Goal: Task Accomplishment & Management: Complete application form

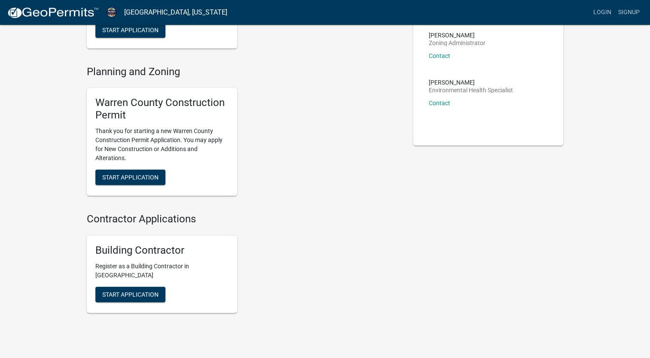
scroll to position [99, 0]
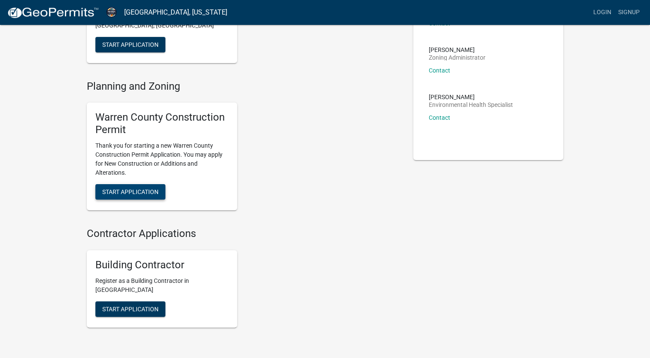
click at [144, 193] on span "Start Application" at bounding box center [130, 191] width 56 height 7
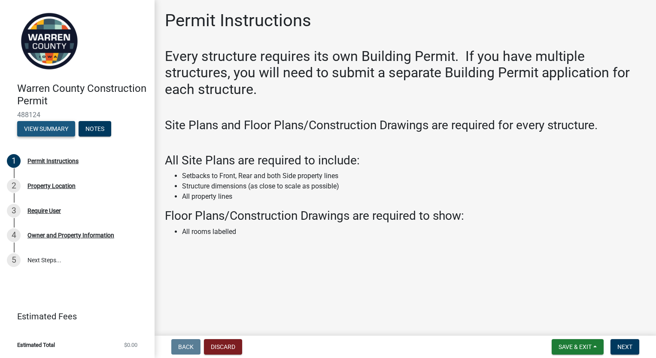
click at [53, 128] on button "View Summary" at bounding box center [46, 128] width 58 height 15
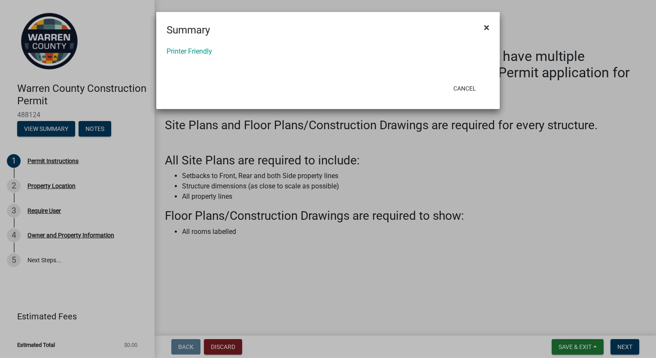
click at [487, 29] on span "×" at bounding box center [487, 27] width 6 height 12
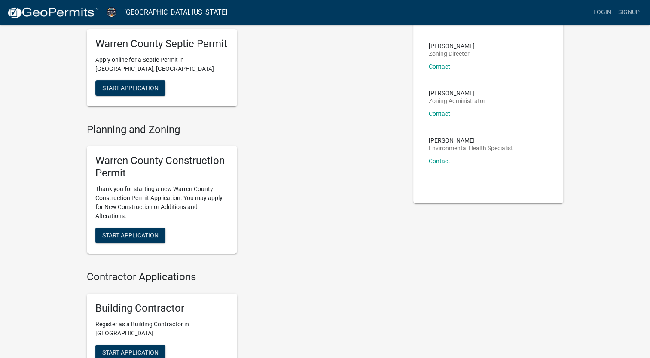
scroll to position [129, 0]
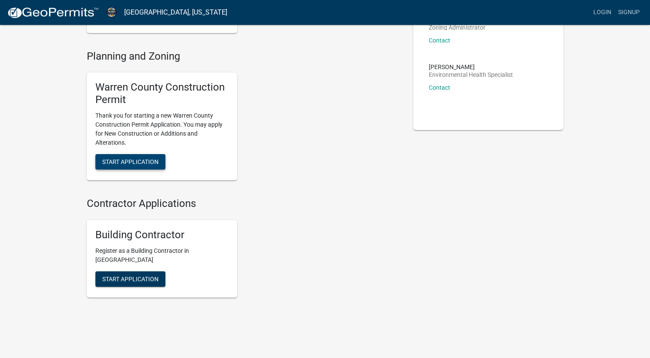
click at [150, 162] on span "Start Application" at bounding box center [130, 161] width 56 height 7
